Goal: Task Accomplishment & Management: Manage account settings

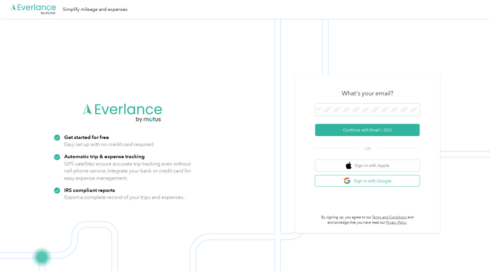
click at [372, 179] on button "Sign in with Google" at bounding box center [367, 180] width 105 height 11
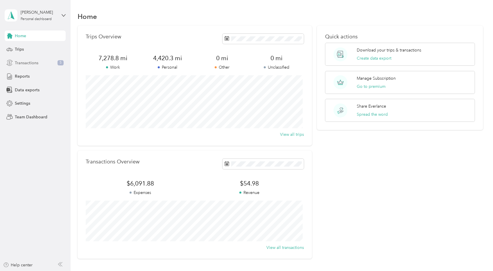
click at [34, 61] on span "Transactions" at bounding box center [27, 63] width 24 height 6
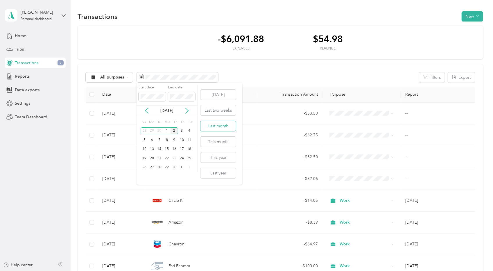
click at [221, 125] on button "Last month" at bounding box center [217, 126] width 35 height 10
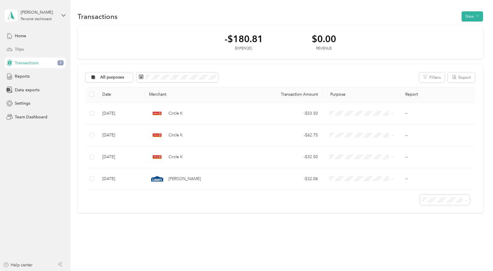
click at [27, 49] on div "Trips" at bounding box center [35, 49] width 61 height 10
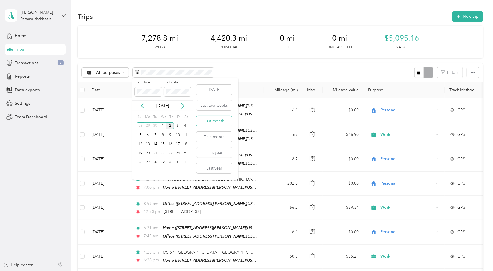
click at [216, 121] on button "Last month" at bounding box center [213, 121] width 35 height 10
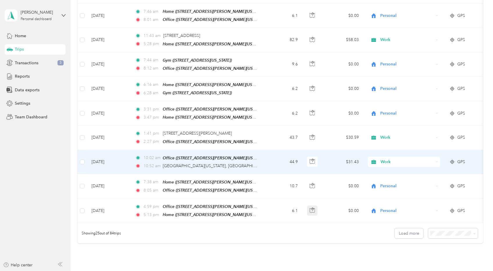
scroll to position [527, 0]
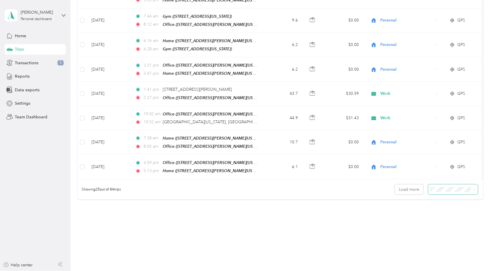
click at [451, 184] on span at bounding box center [453, 189] width 50 height 10
click at [471, 186] on span at bounding box center [473, 189] width 5 height 6
click at [475, 184] on span at bounding box center [453, 189] width 50 height 10
click at [473, 188] on icon at bounding box center [474, 189] width 3 height 3
click at [452, 211] on div "100 per load" at bounding box center [452, 211] width 42 height 6
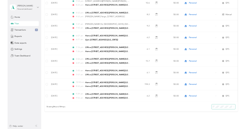
scroll to position [1930, 0]
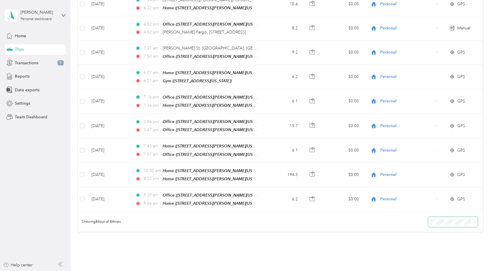
drag, startPoint x: 480, startPoint y: 230, endPoint x: 478, endPoint y: 197, distance: 33.2
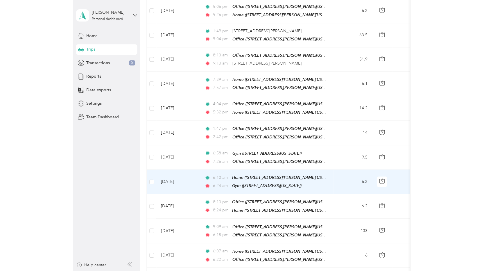
scroll to position [1582, 0]
